Goal: Information Seeking & Learning: Find specific fact

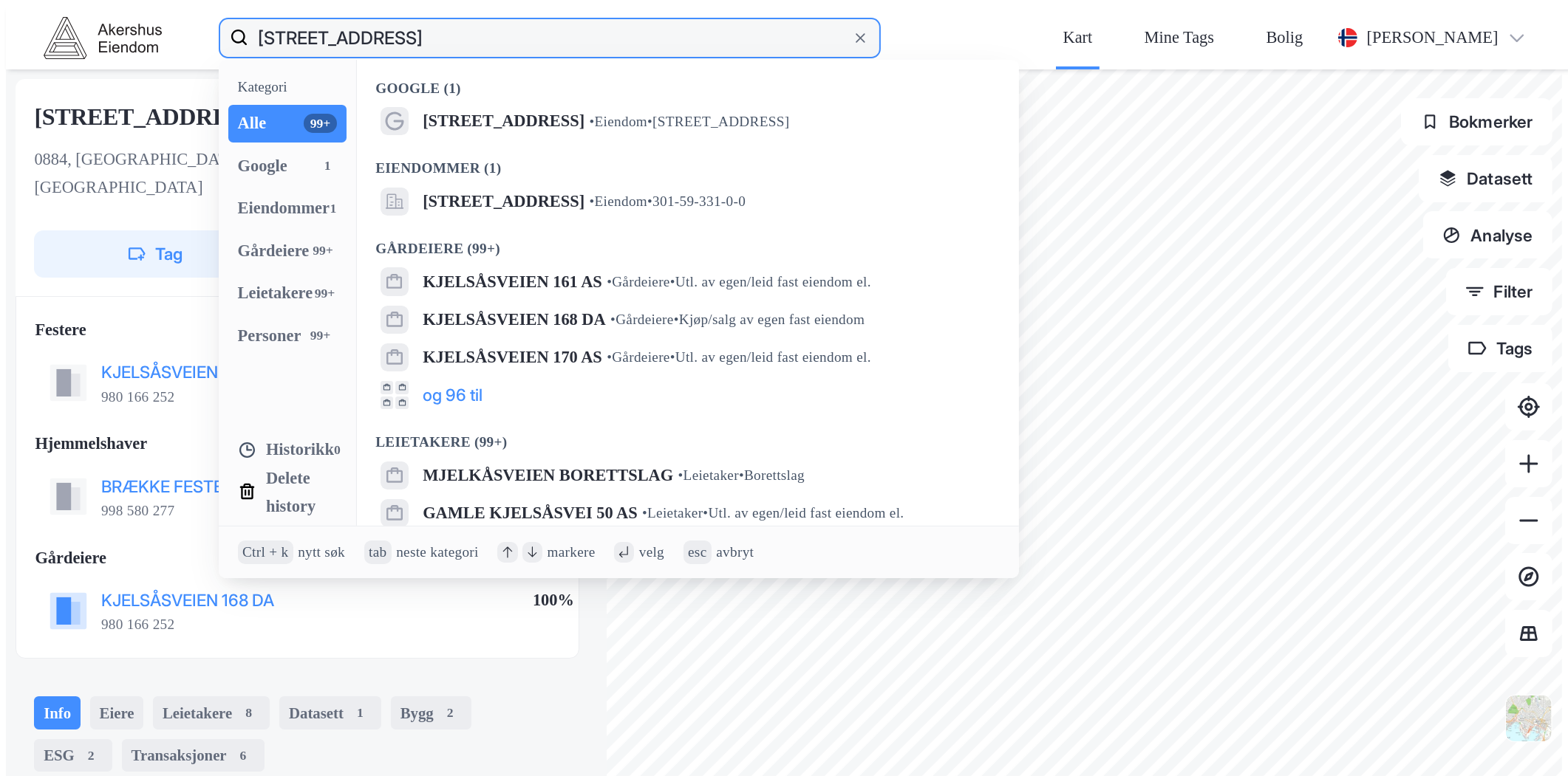
drag, startPoint x: 347, startPoint y: 17, endPoint x: -81, endPoint y: 14, distance: 428.0
click at [0, 14] on html "[STREET_ADDRESS] Kategori Alle 99+ Google 1 Eiendommer 1 Gårdeiere 99+ Leietake…" at bounding box center [784, 394] width 1568 height 788
type input "d"
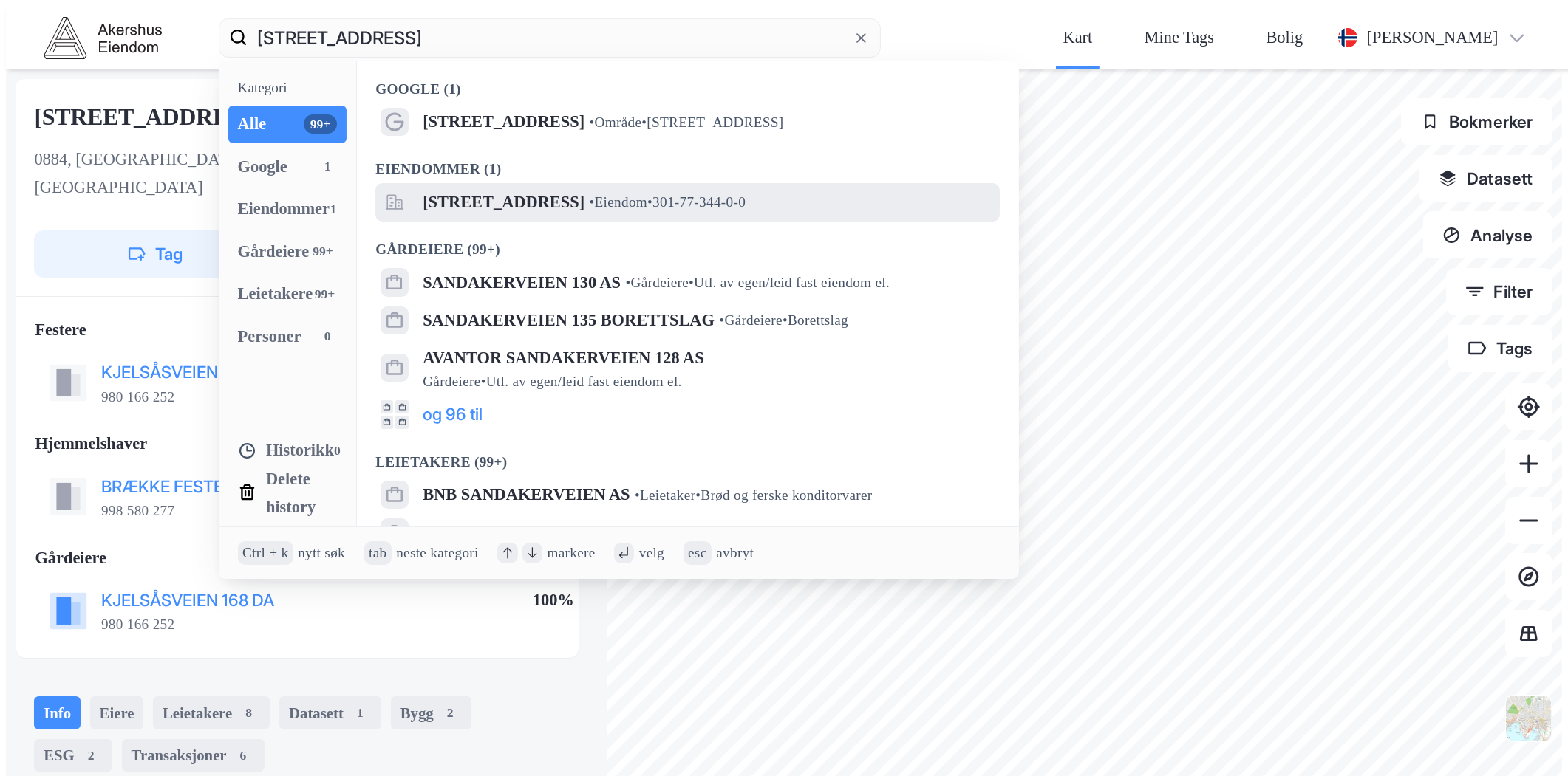
click at [590, 193] on span "• Eiendom • 301-77-344-0-0" at bounding box center [668, 202] width 156 height 19
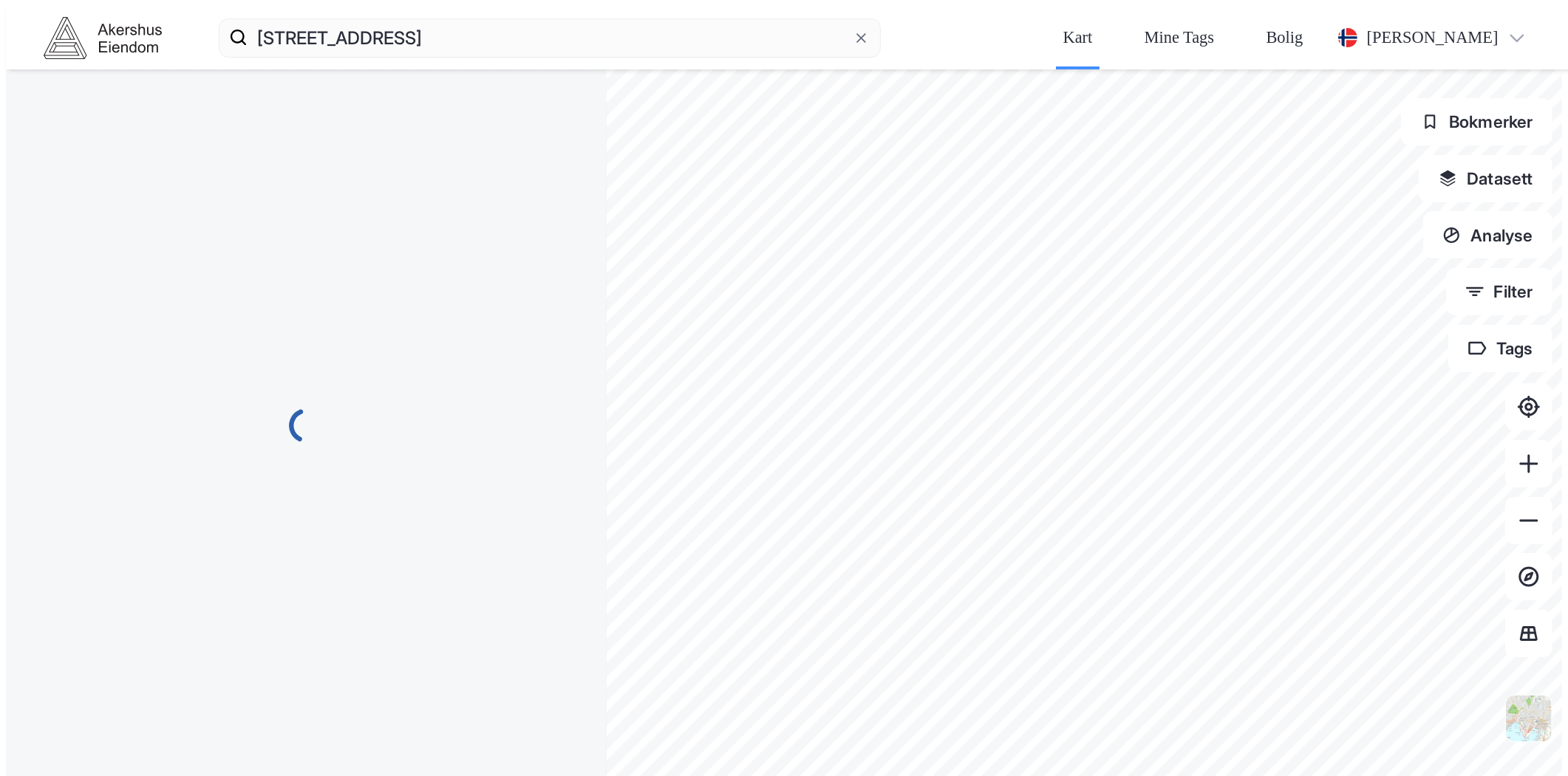
scroll to position [46, 0]
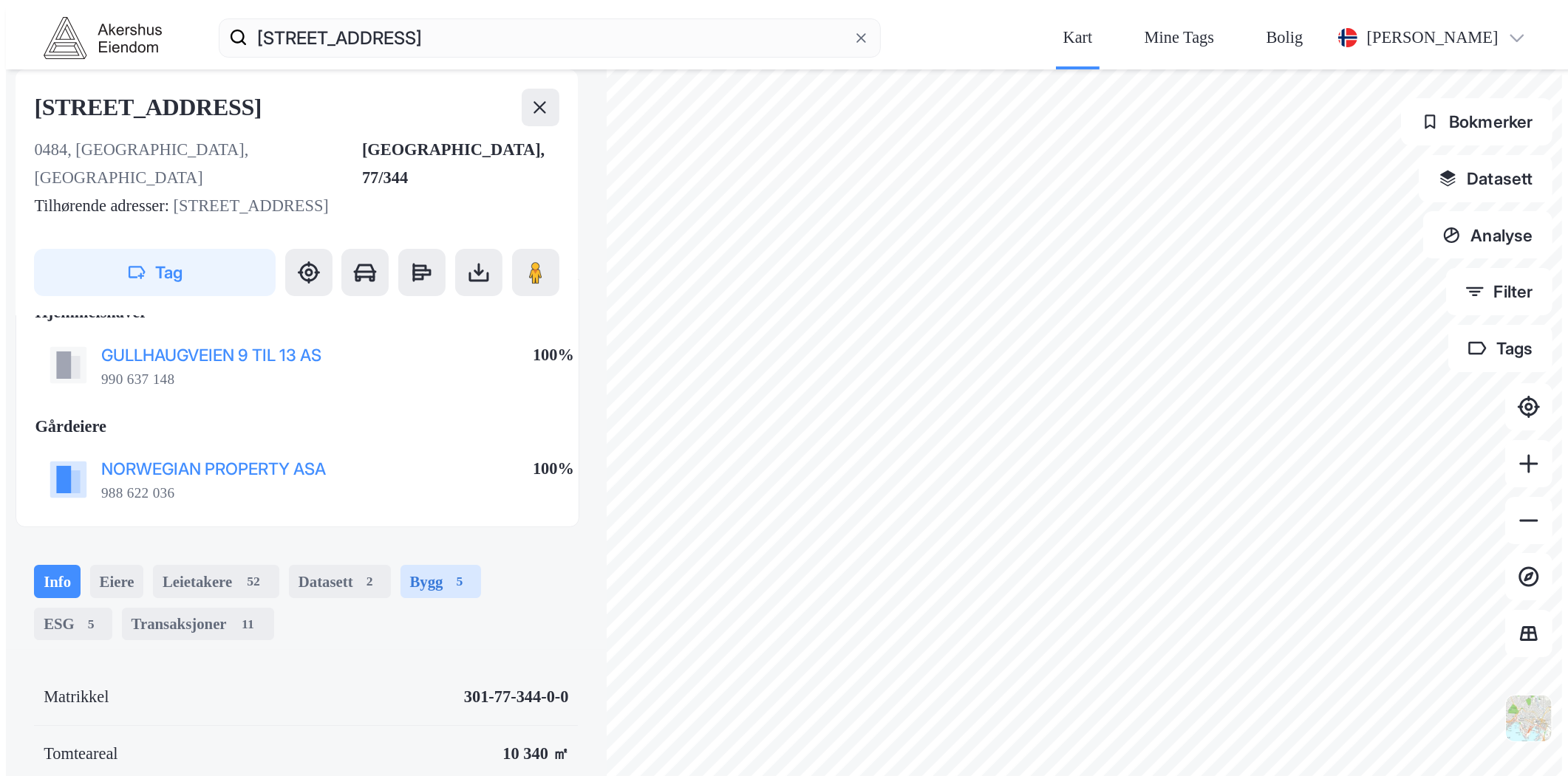
click at [401, 565] on div "Bygg 5" at bounding box center [441, 582] width 81 height 33
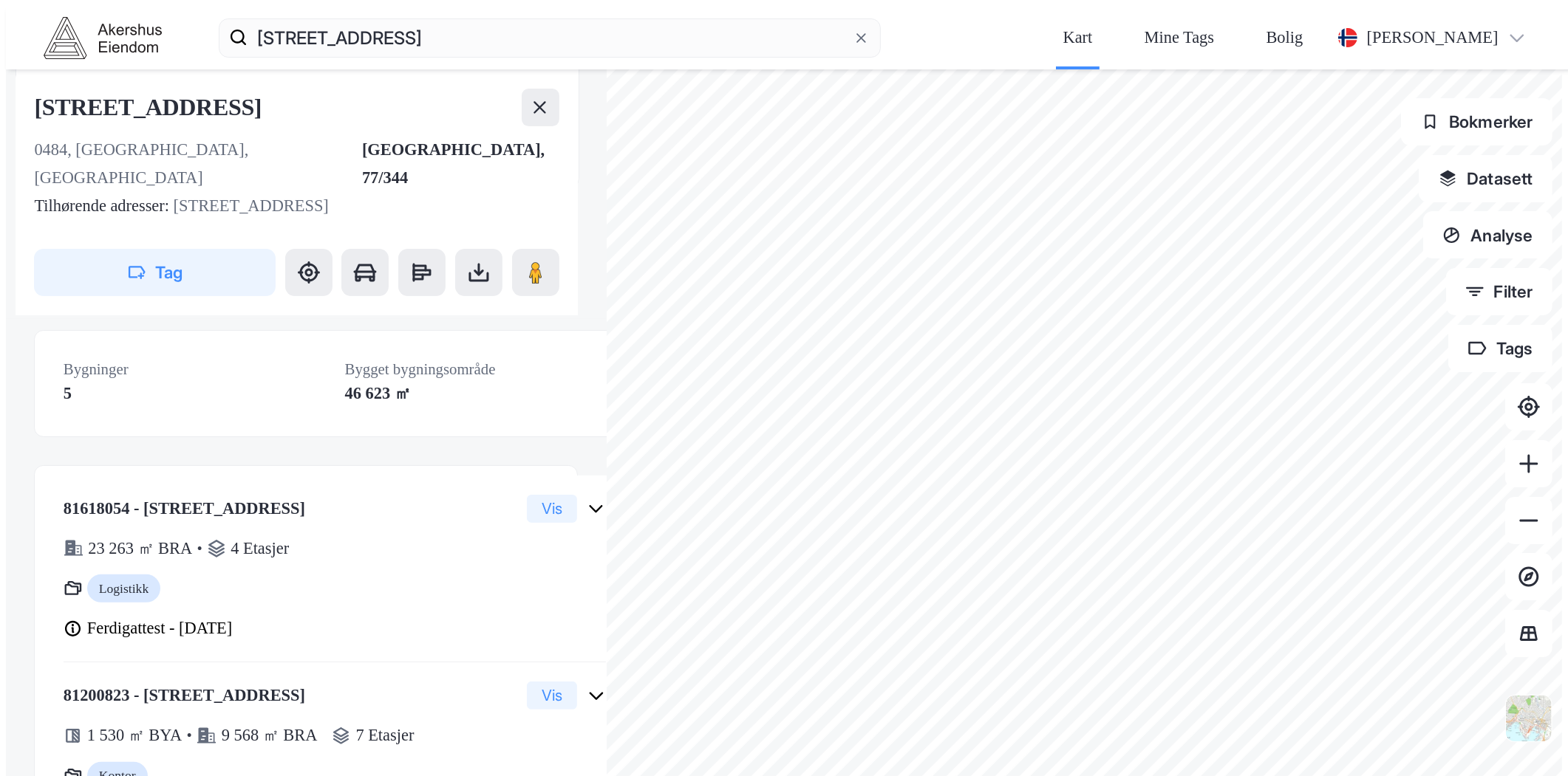
scroll to position [410, 0]
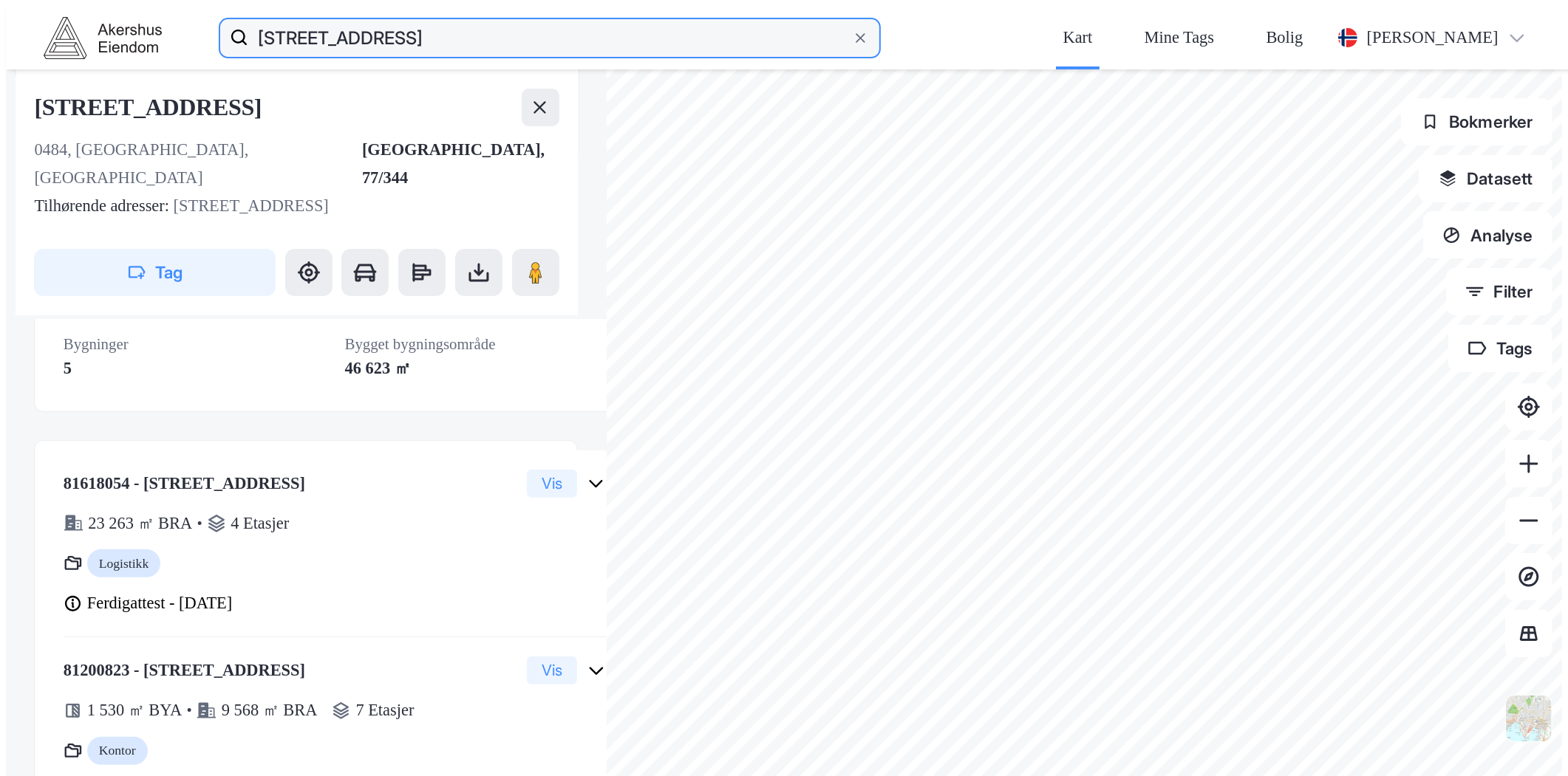
click at [252, 17] on input "[STREET_ADDRESS]" at bounding box center [549, 38] width 603 height 48
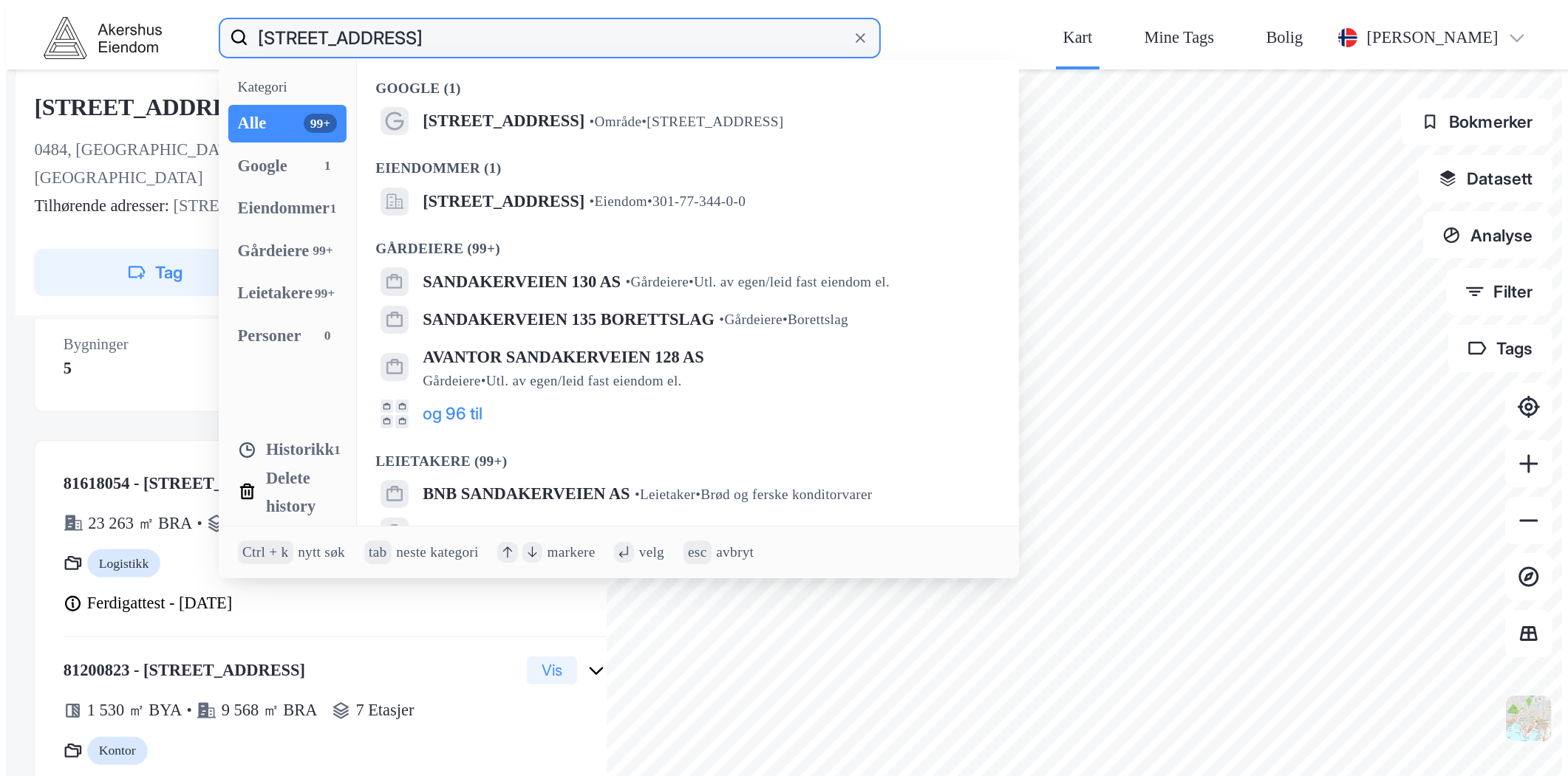
click at [252, 17] on input "[STREET_ADDRESS]" at bounding box center [549, 38] width 603 height 48
paste input "[STREET_ADDRESS]"
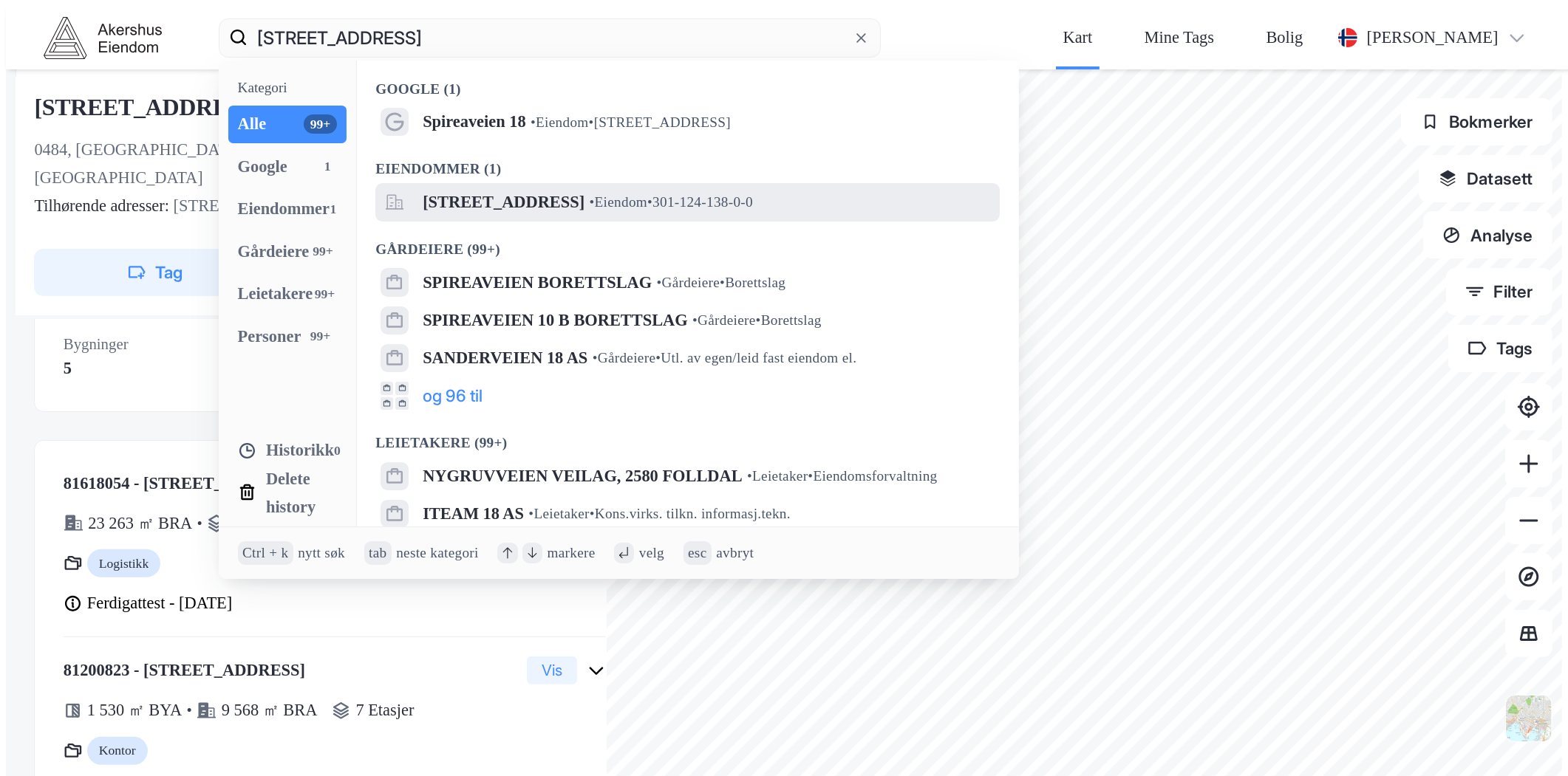
click at [376, 183] on div "[STREET_ADDRESS] • Eiendom • 301-124-138-0-0" at bounding box center [688, 202] width 624 height 38
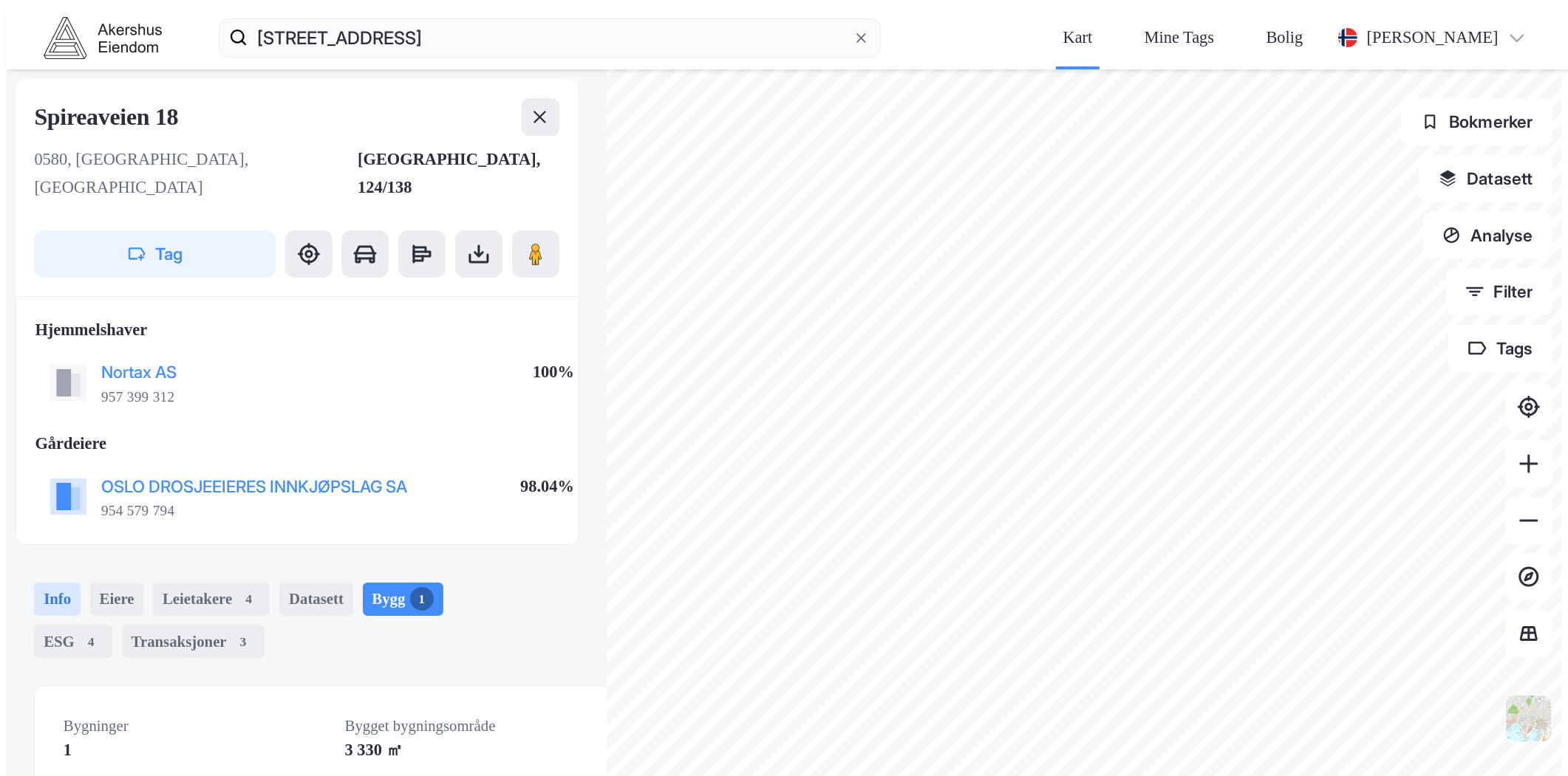
click at [34, 583] on div "Info" at bounding box center [57, 599] width 47 height 33
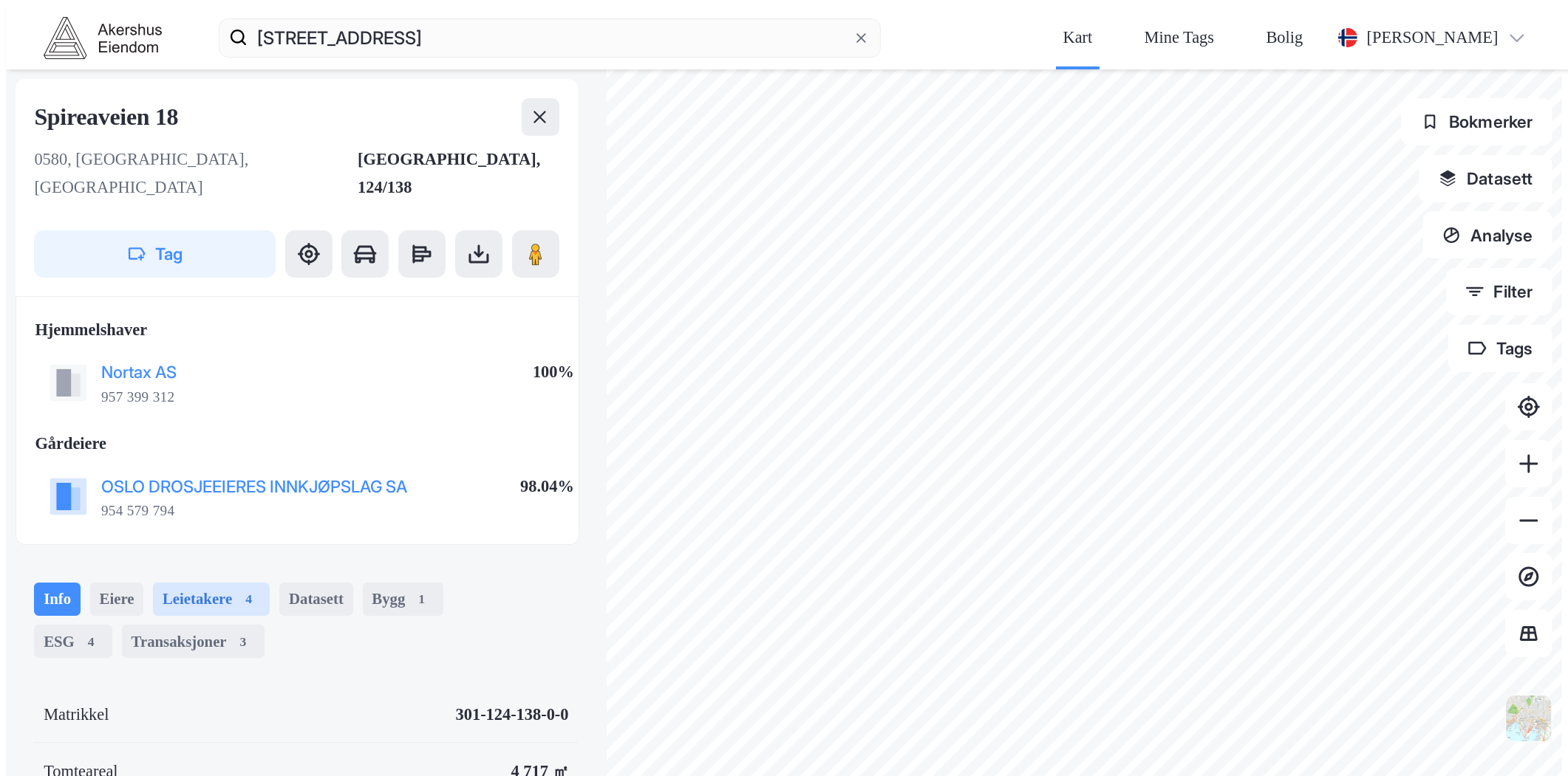
click at [153, 583] on div "Leietakere 4" at bounding box center [211, 599] width 116 height 33
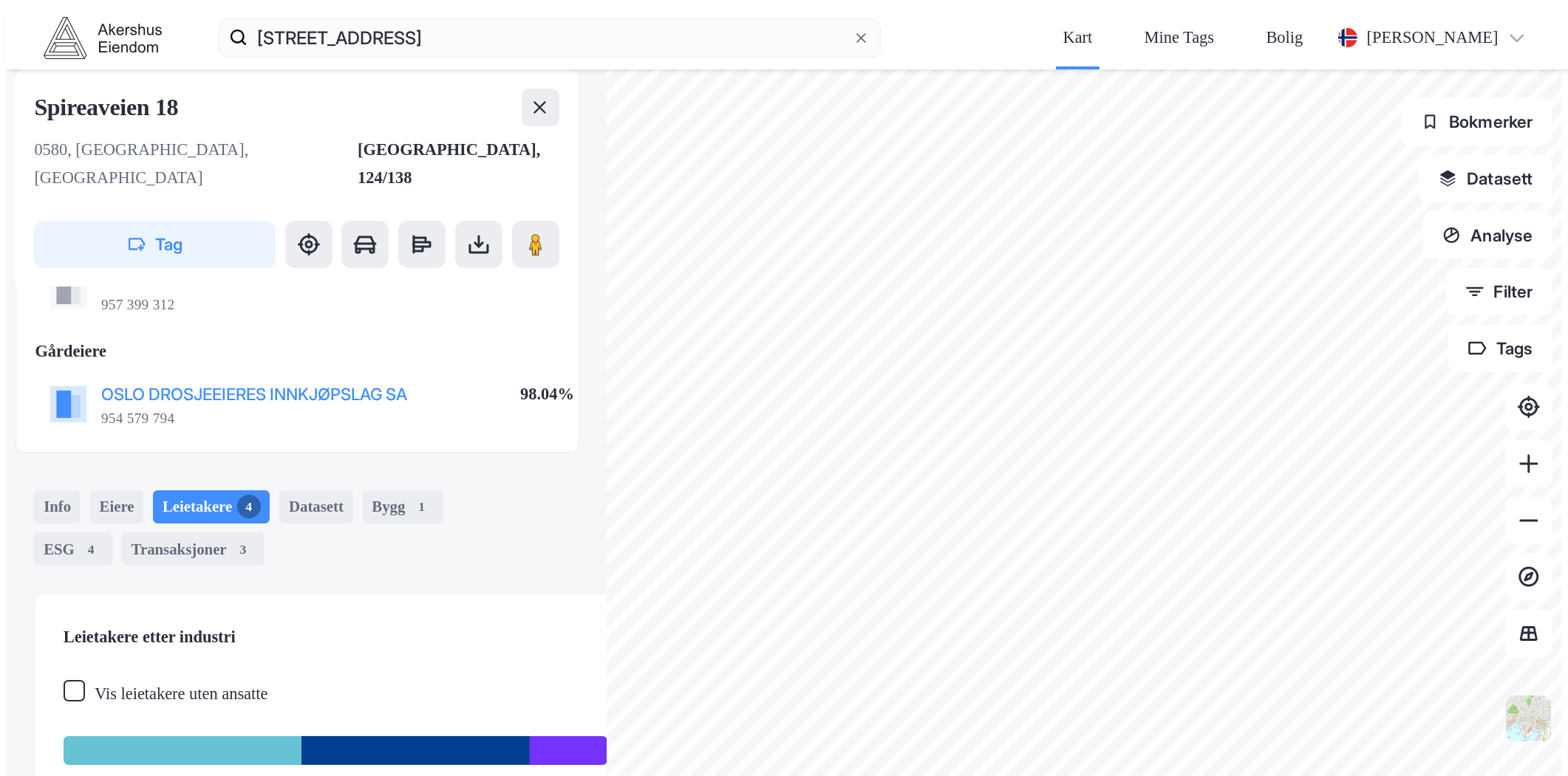
scroll to position [217, 0]
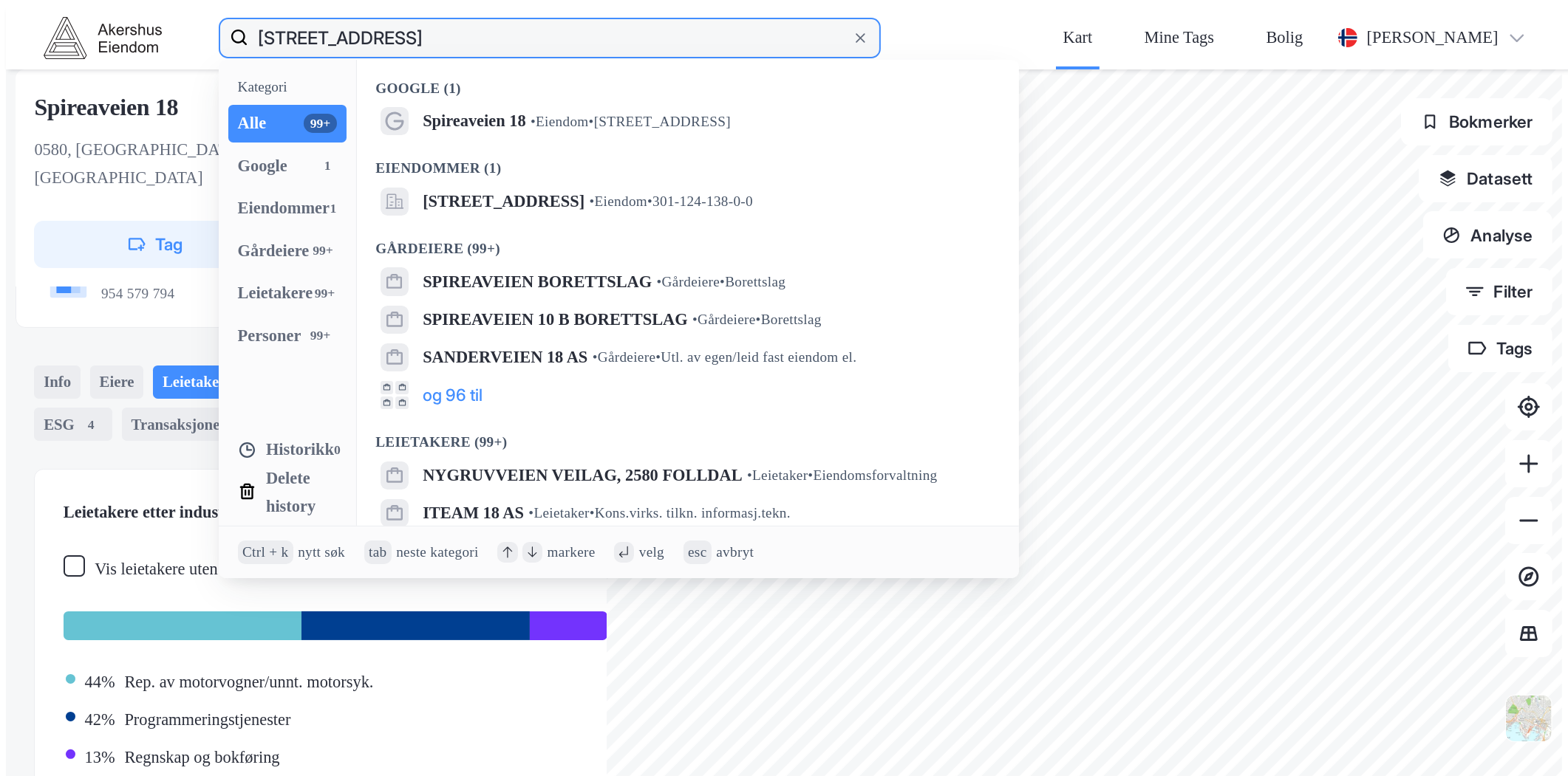
drag, startPoint x: 346, startPoint y: 26, endPoint x: 326, endPoint y: 17, distance: 21.9
click at [345, 26] on input "[STREET_ADDRESS]" at bounding box center [549, 38] width 603 height 48
click at [326, 17] on input "[STREET_ADDRESS]" at bounding box center [549, 38] width 603 height 48
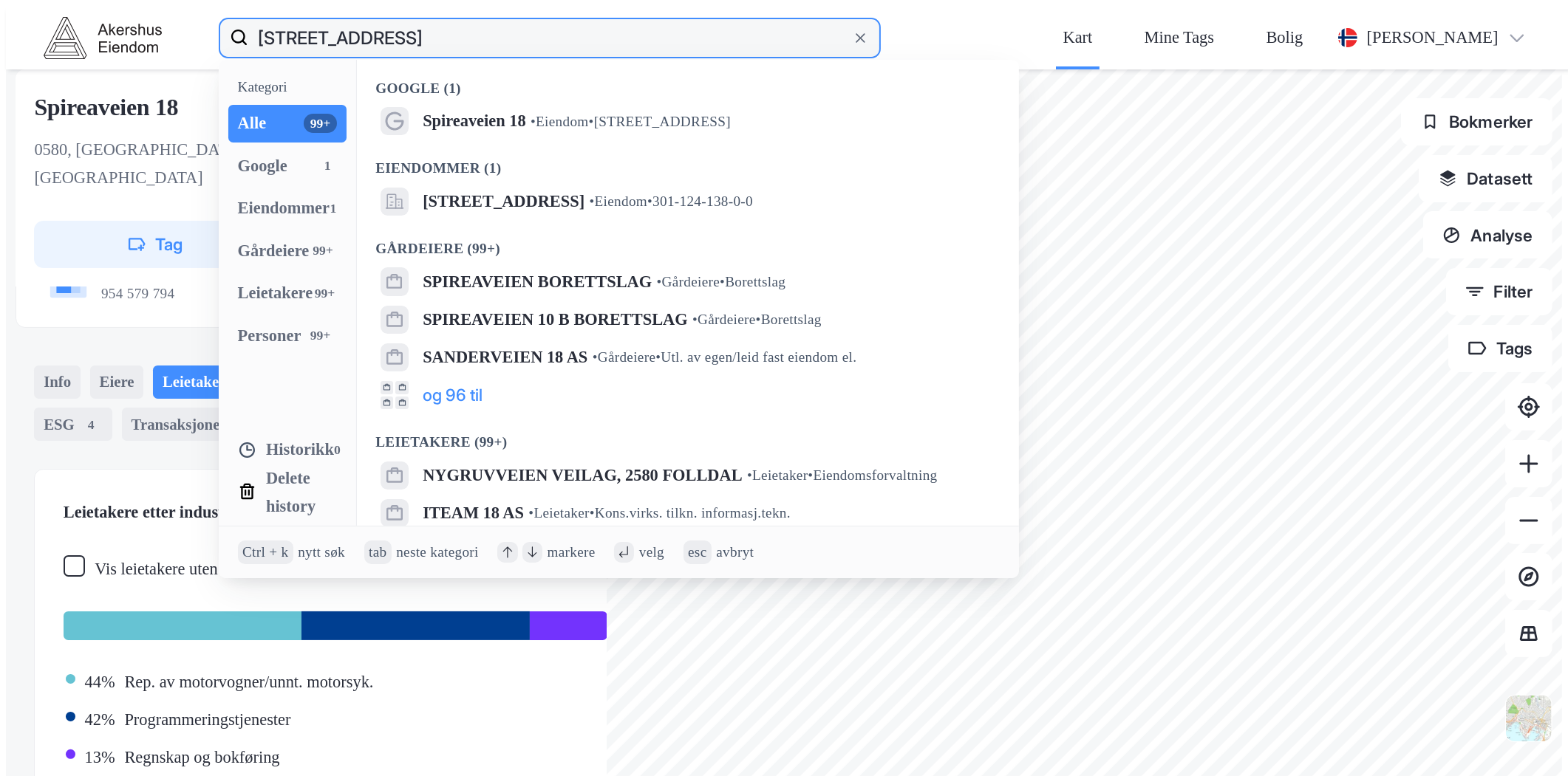
paste input "MUDO"
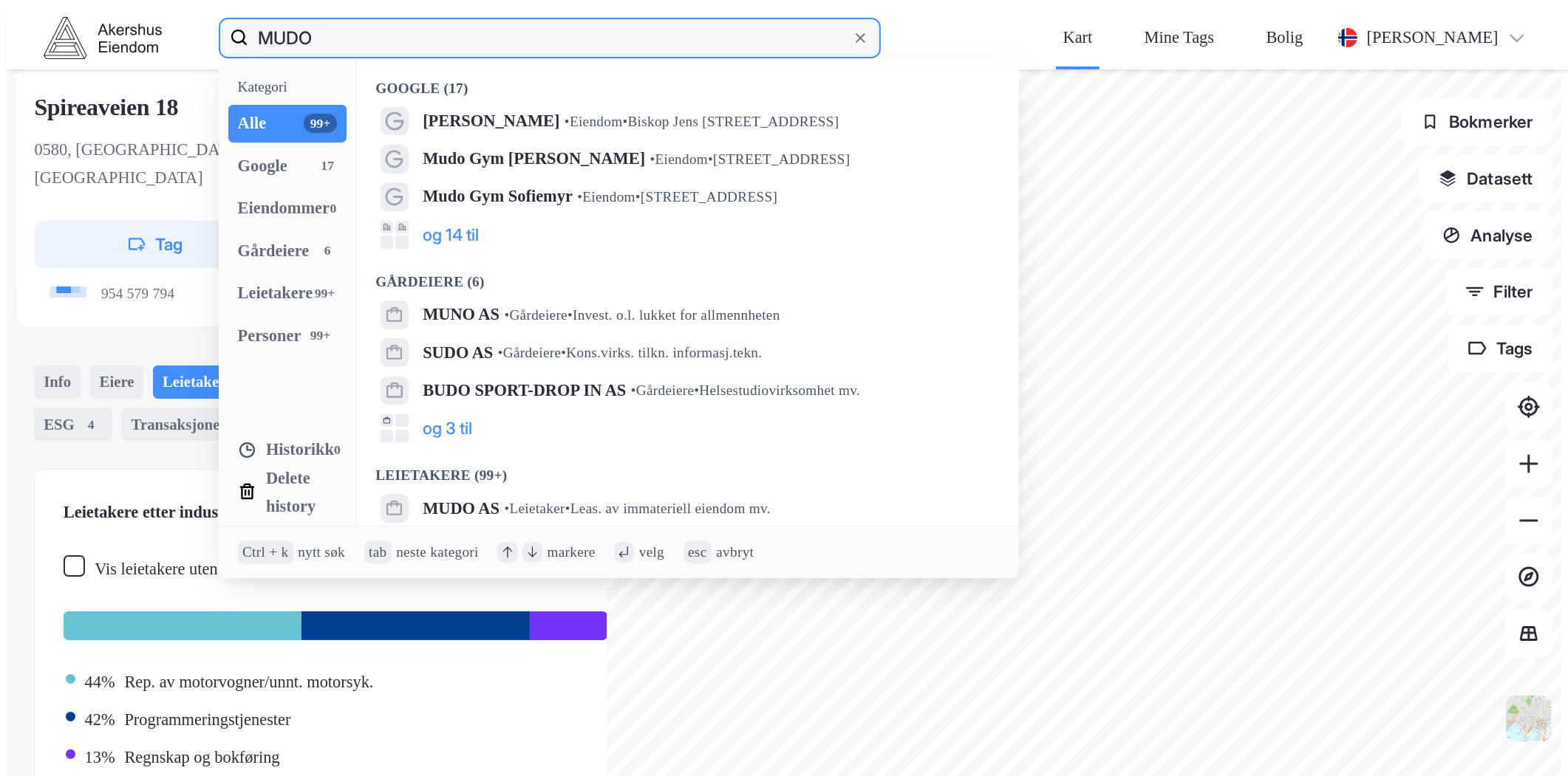
click at [280, 26] on input "MUDO" at bounding box center [549, 38] width 603 height 48
click at [277, 23] on input "MUDO" at bounding box center [549, 38] width 603 height 48
click at [276, 23] on input "MUDO" at bounding box center [549, 38] width 603 height 48
paste input "[STREET_ADDRESS]"
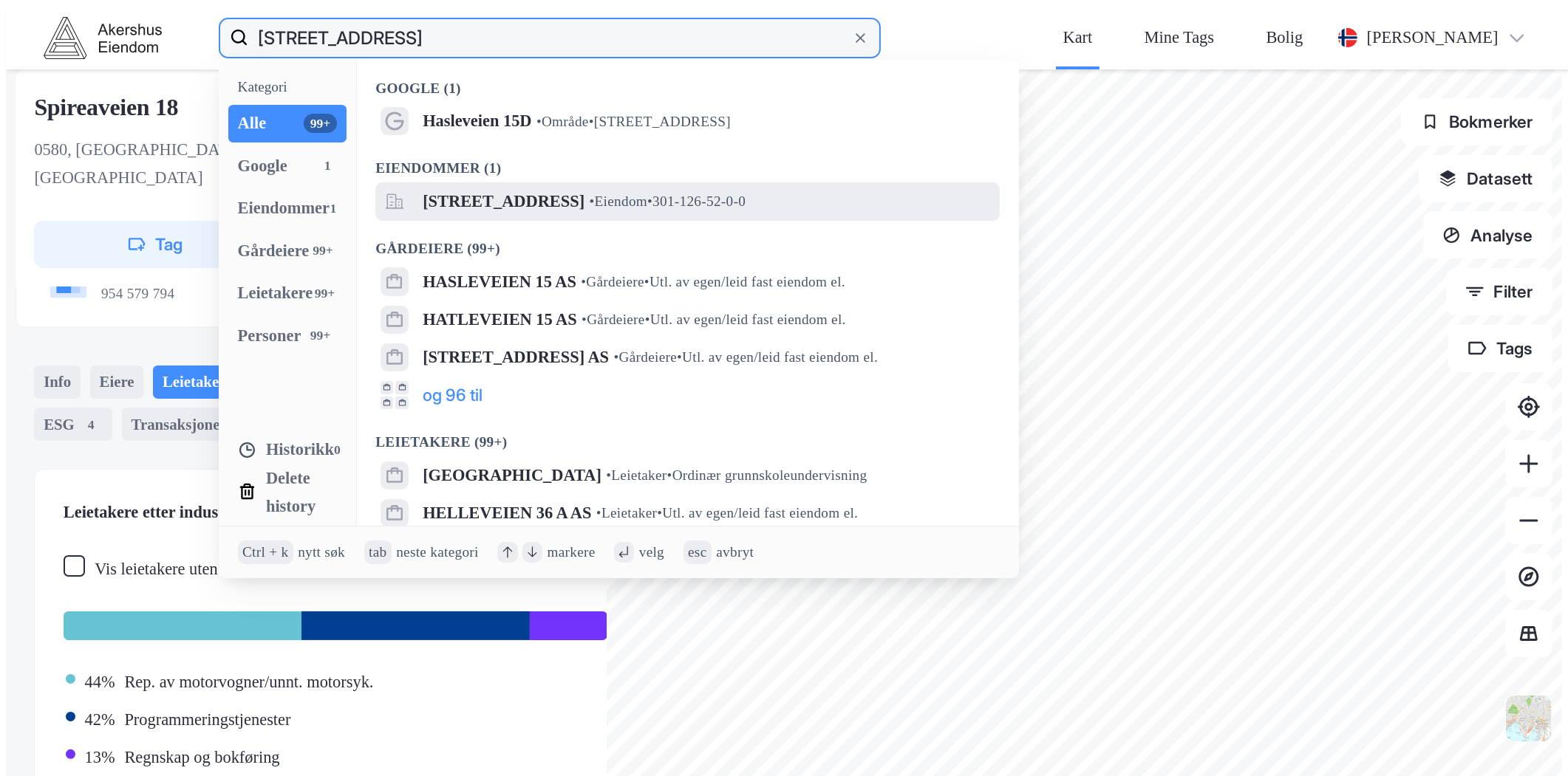
type input "[STREET_ADDRESS]"
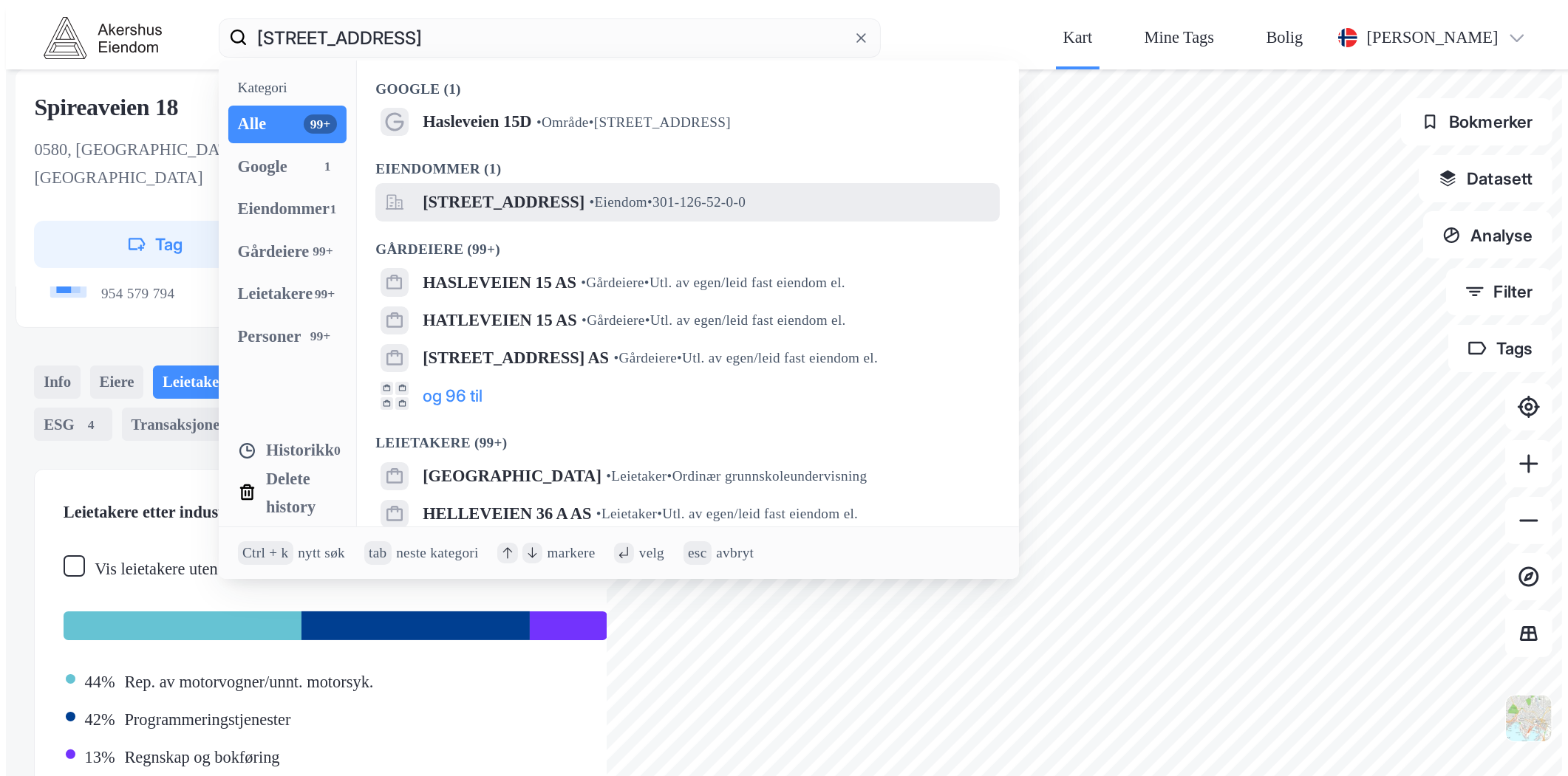
click at [423, 188] on span "[STREET_ADDRESS]" at bounding box center [504, 202] width 162 height 28
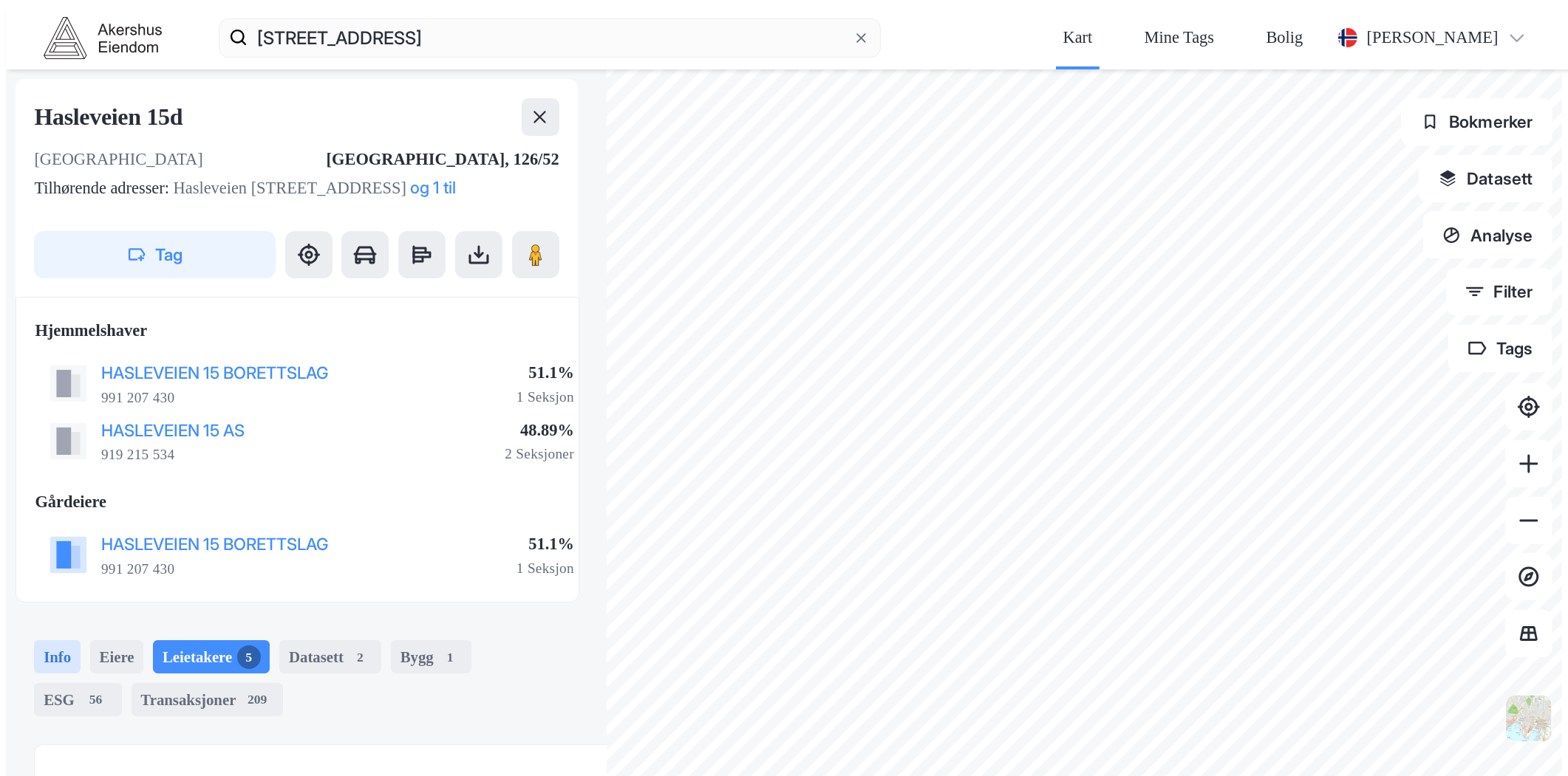
click at [34, 641] on div "Info" at bounding box center [57, 657] width 47 height 33
